Goal: Find specific page/section: Find specific page/section

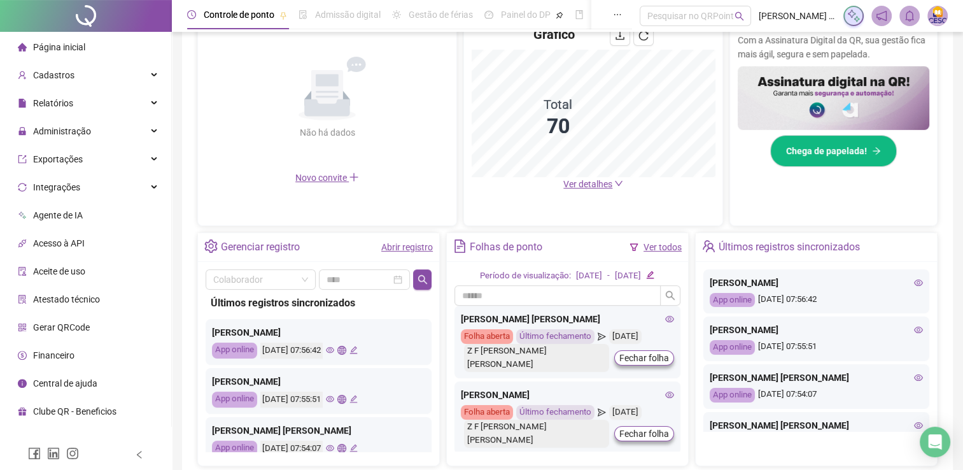
scroll to position [318, 0]
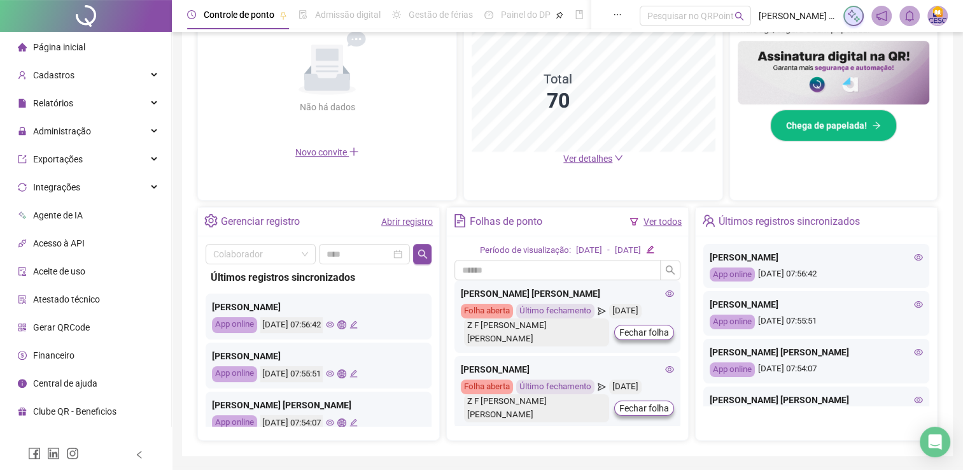
click at [583, 153] on span "Ver detalhes" at bounding box center [588, 158] width 49 height 10
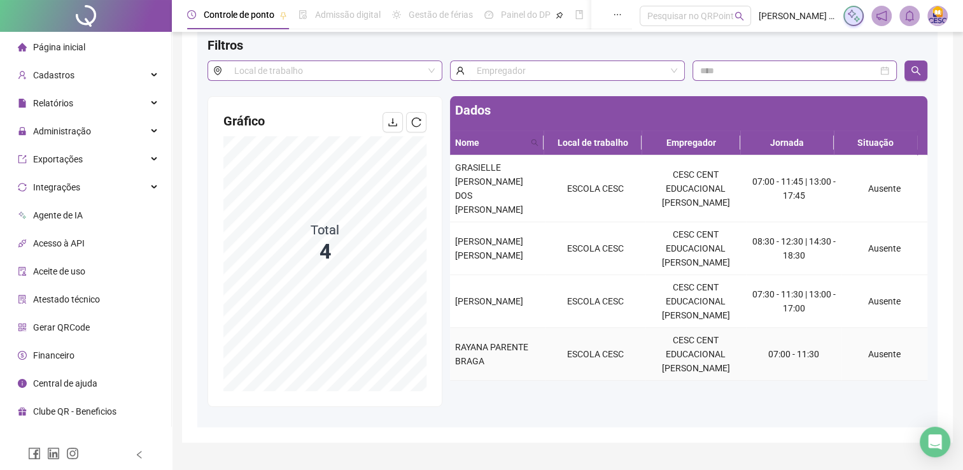
scroll to position [38, 0]
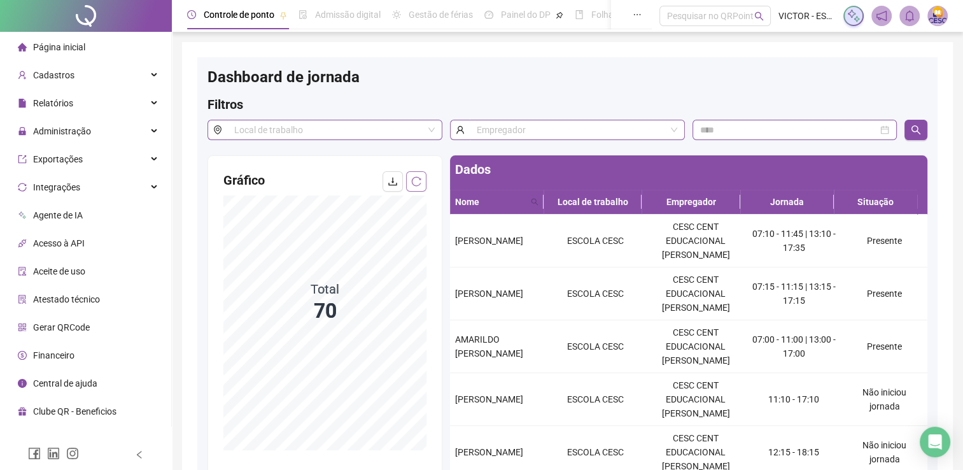
click at [410, 183] on button "button" at bounding box center [416, 181] width 20 height 20
click at [418, 177] on icon "reload" at bounding box center [416, 181] width 10 height 10
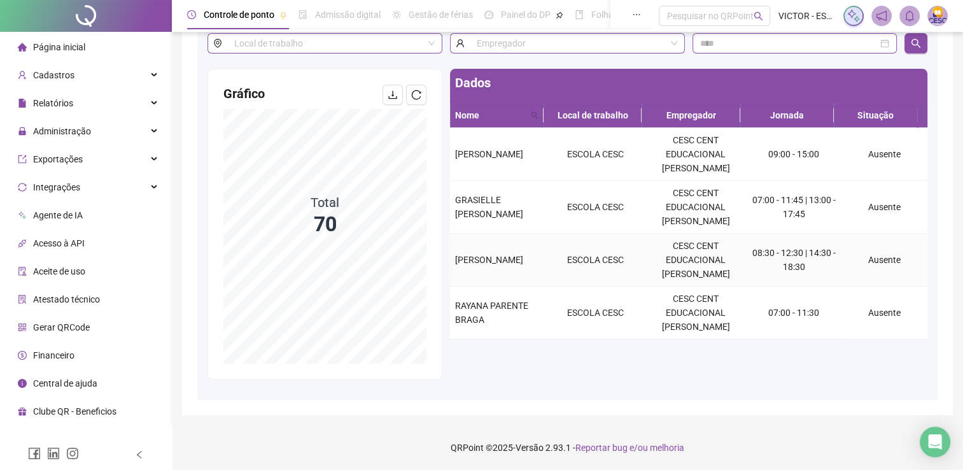
scroll to position [38, 0]
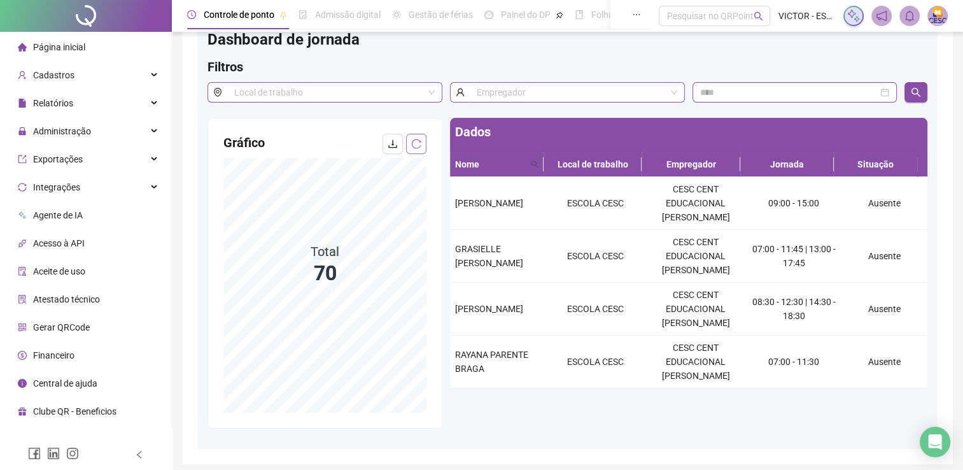
click at [411, 137] on button "button" at bounding box center [416, 144] width 20 height 20
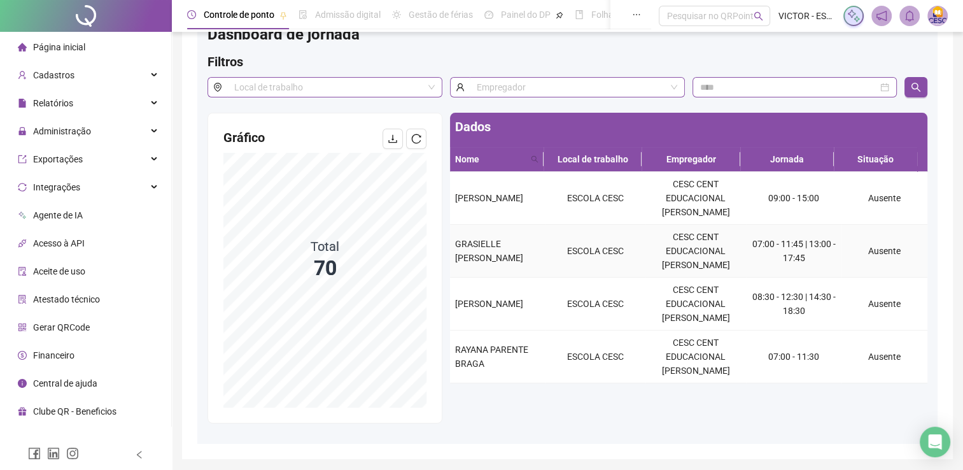
scroll to position [101, 0]
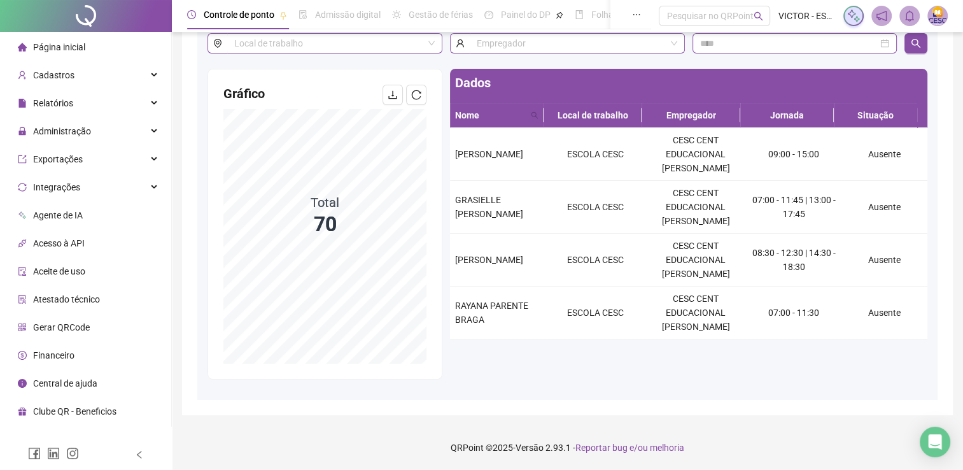
click at [416, 90] on icon "reload" at bounding box center [416, 95] width 10 height 10
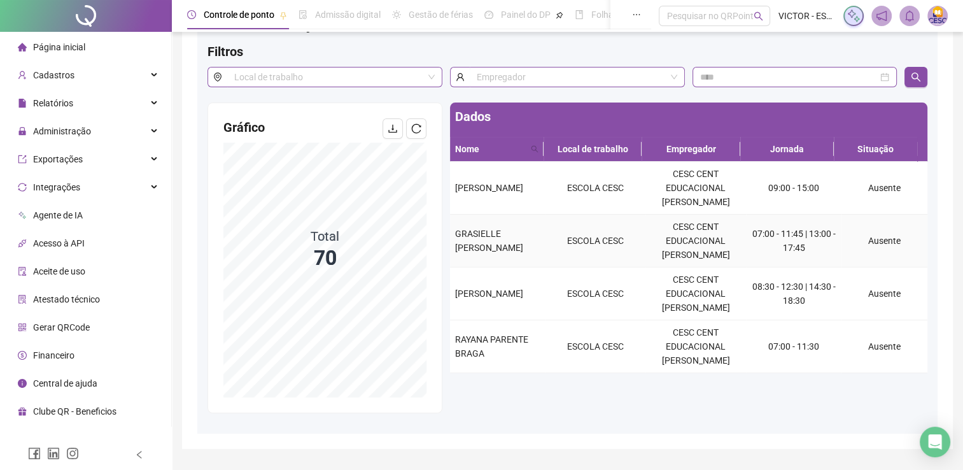
scroll to position [0, 0]
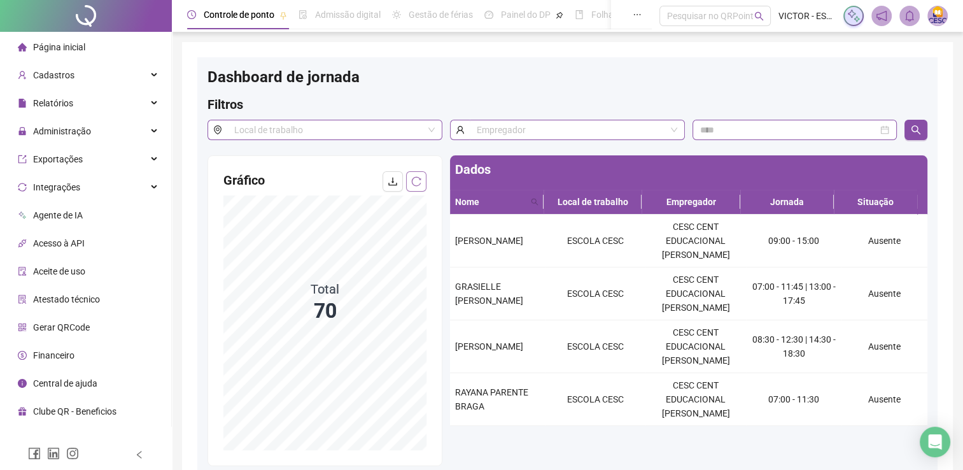
click at [414, 185] on icon "reload" at bounding box center [417, 181] width 10 height 10
click at [66, 73] on span "Cadastros" at bounding box center [53, 75] width 41 height 10
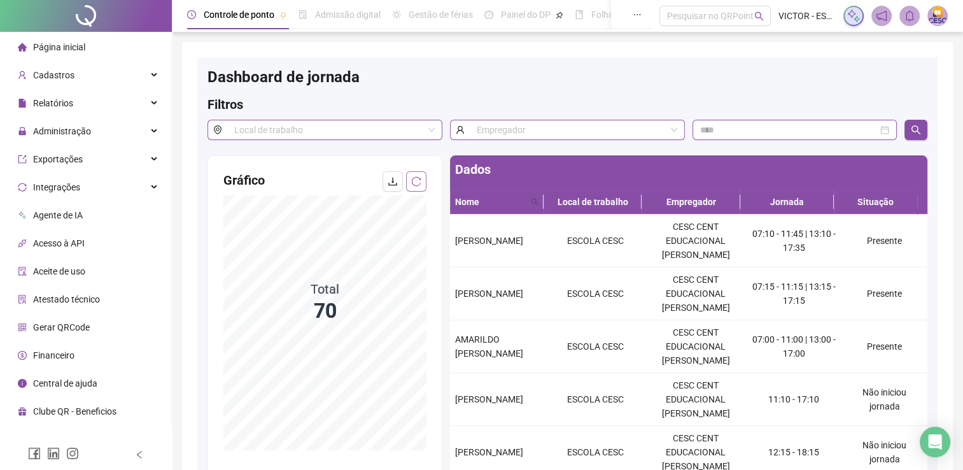
click at [410, 183] on button "button" at bounding box center [416, 181] width 20 height 20
click at [409, 182] on button "button" at bounding box center [416, 181] width 20 height 20
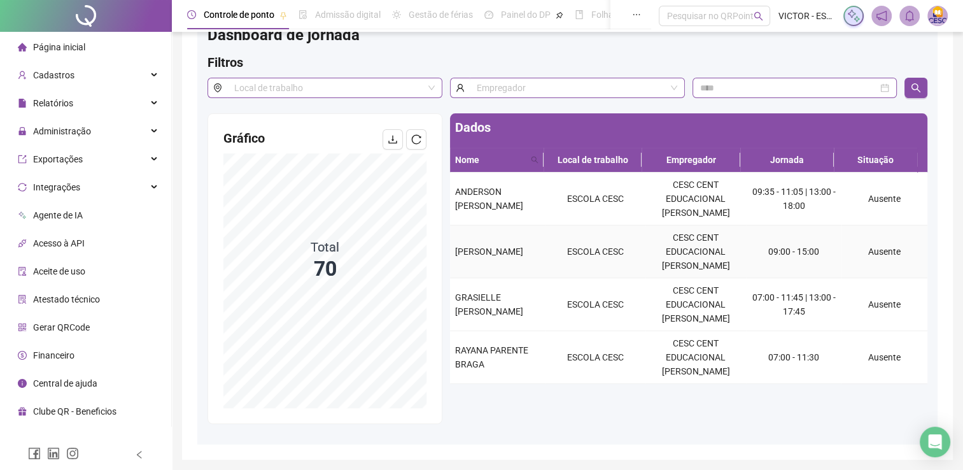
scroll to position [64, 0]
